Goal: Check status: Check status

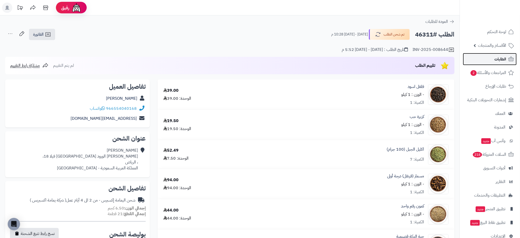
click at [486, 57] on link "الطلبات" at bounding box center [490, 59] width 54 height 12
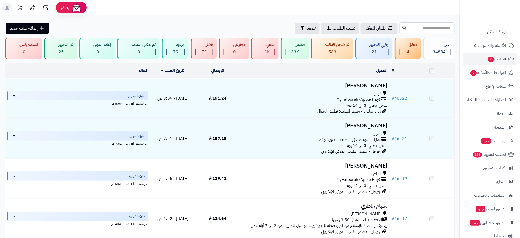
click at [440, 28] on input "text" at bounding box center [427, 28] width 55 height 12
type input "*****"
click at [403, 26] on icon at bounding box center [405, 27] width 4 height 4
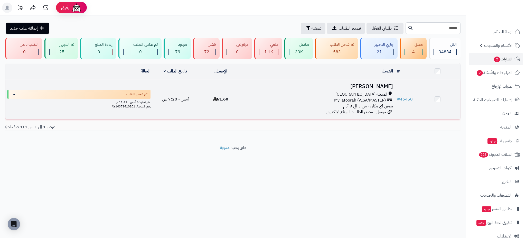
click at [381, 86] on h3 "[PERSON_NAME]" at bounding box center [318, 86] width 147 height 6
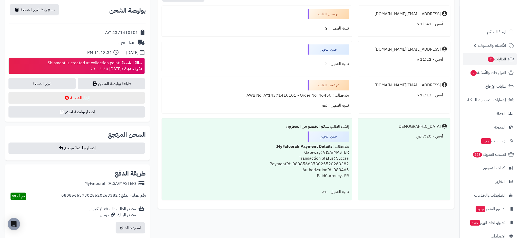
scroll to position [223, 0]
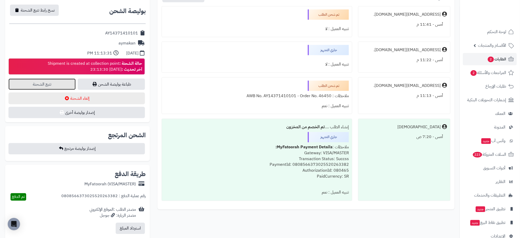
click at [49, 85] on link "تتبع الشحنة" at bounding box center [41, 84] width 67 height 11
